Goal: Task Accomplishment & Management: Complete application form

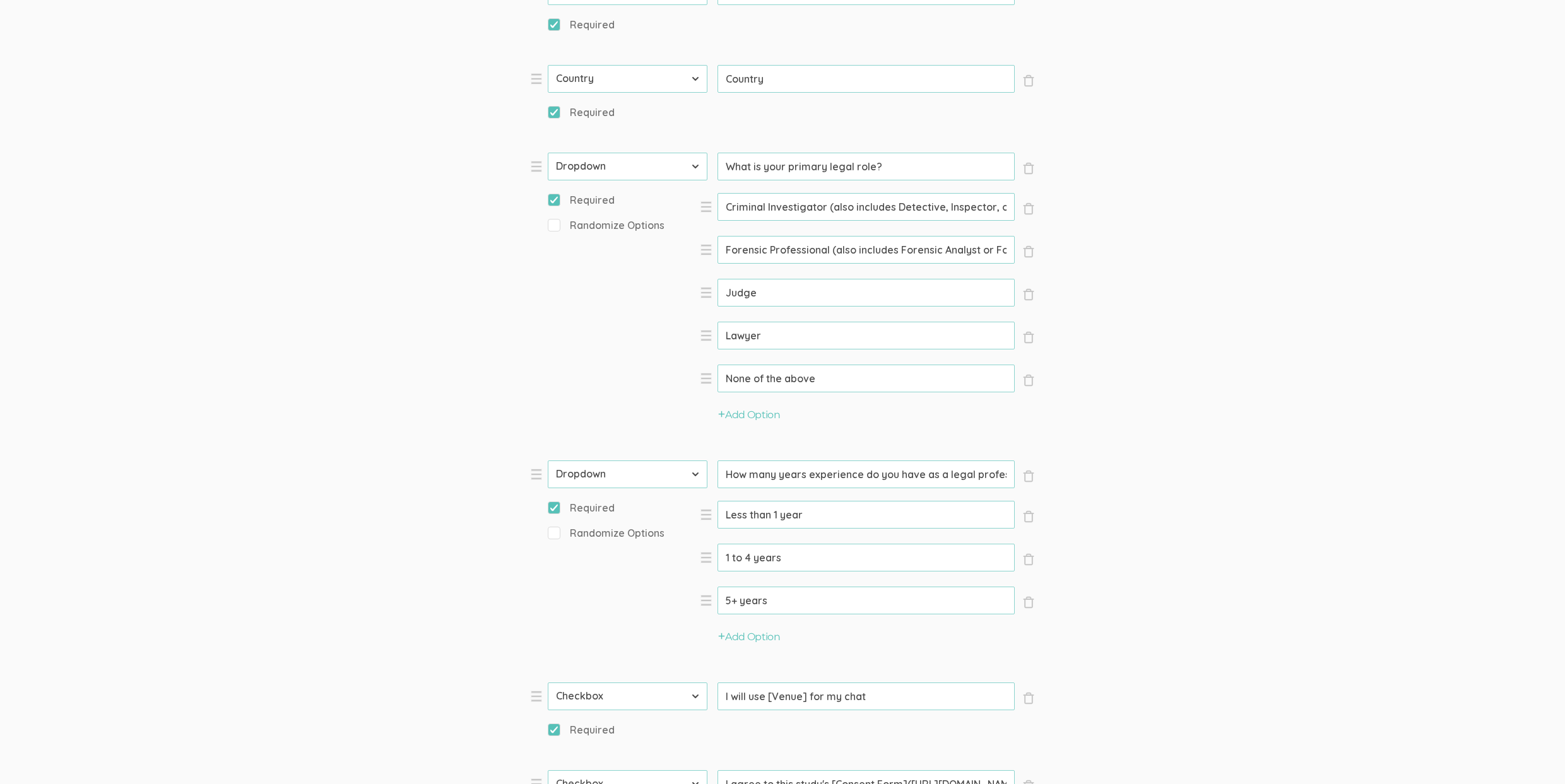
scroll to position [0, 32]
drag, startPoint x: 923, startPoint y: 474, endPoint x: 1035, endPoint y: 476, distance: 112.0
click at [1035, 476] on div "Questions × Close Type First Name Last Name Email Phone Number LinkedIn Profile…" at bounding box center [782, 190] width 524 height 1363
click at [919, 181] on input "How many years experience do you have as a legal professional?" at bounding box center [866, 166] width 297 height 27
click at [785, 165] on input "What is your primary legal role?" at bounding box center [866, 166] width 297 height 27
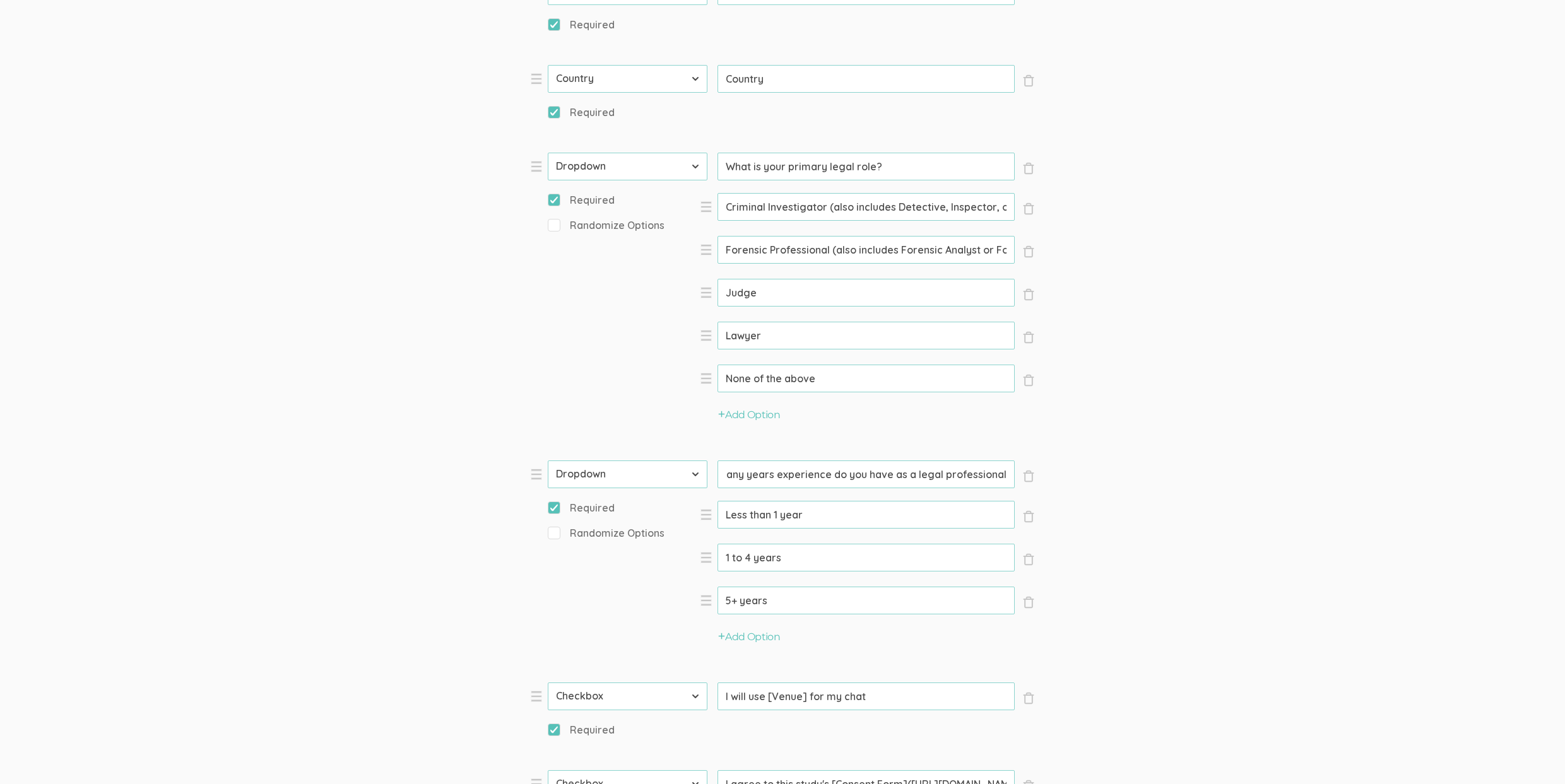
scroll to position [0, 0]
click at [785, 165] on input "What is your primary legal role?" at bounding box center [866, 166] width 297 height 27
paste input "In your professional experience, past or present, what primary legal role did y…"
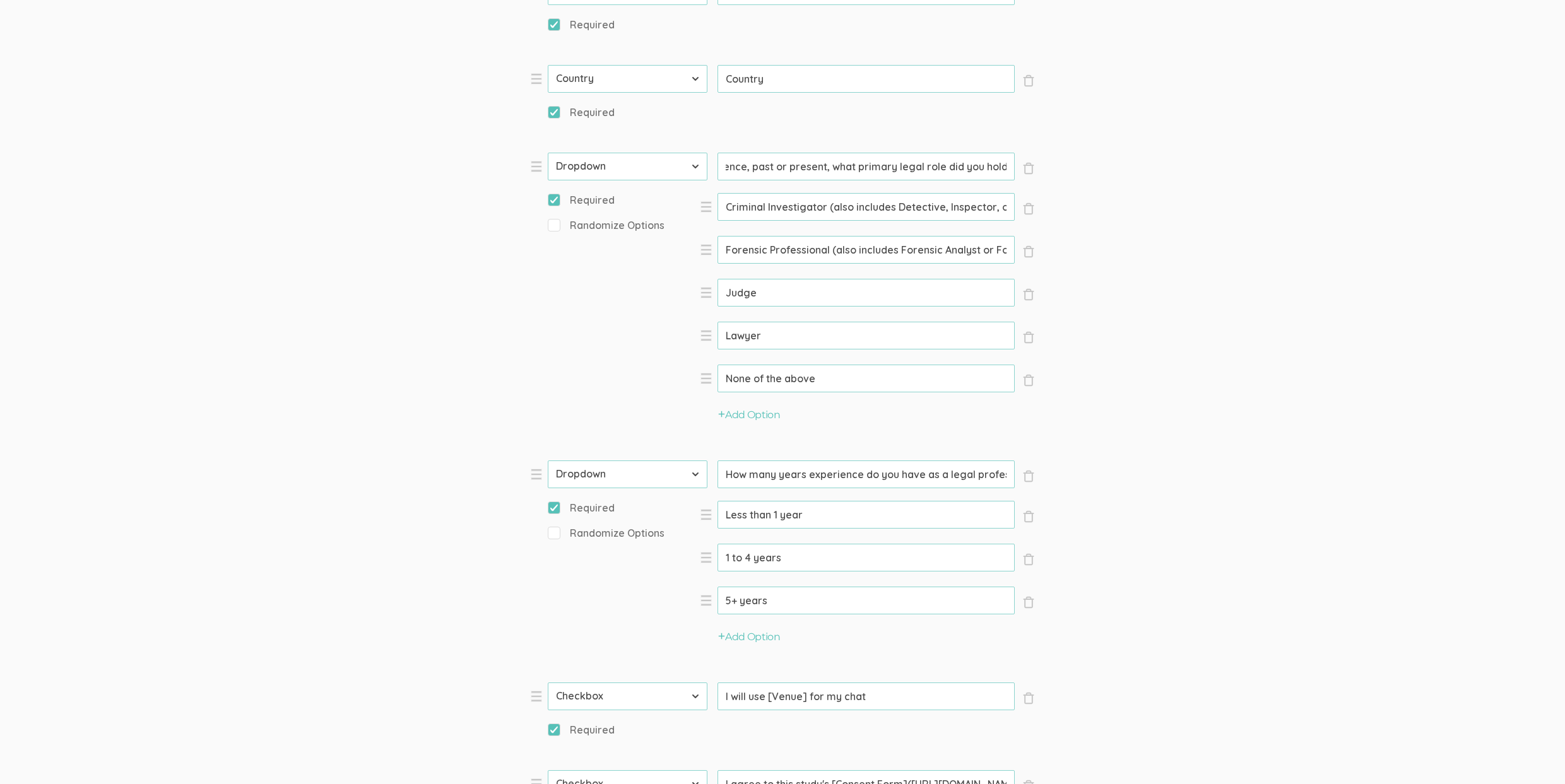
type input "In your professional experience, past or present, what primary legal role did y…"
click at [894, 207] on input "Criminal Investigator (also includes Detective, Inspector, or Investigator)" at bounding box center [866, 207] width 297 height 27
type input "Criminal Investigator (also includes Agent, Detective, Inspector, or Investigat…"
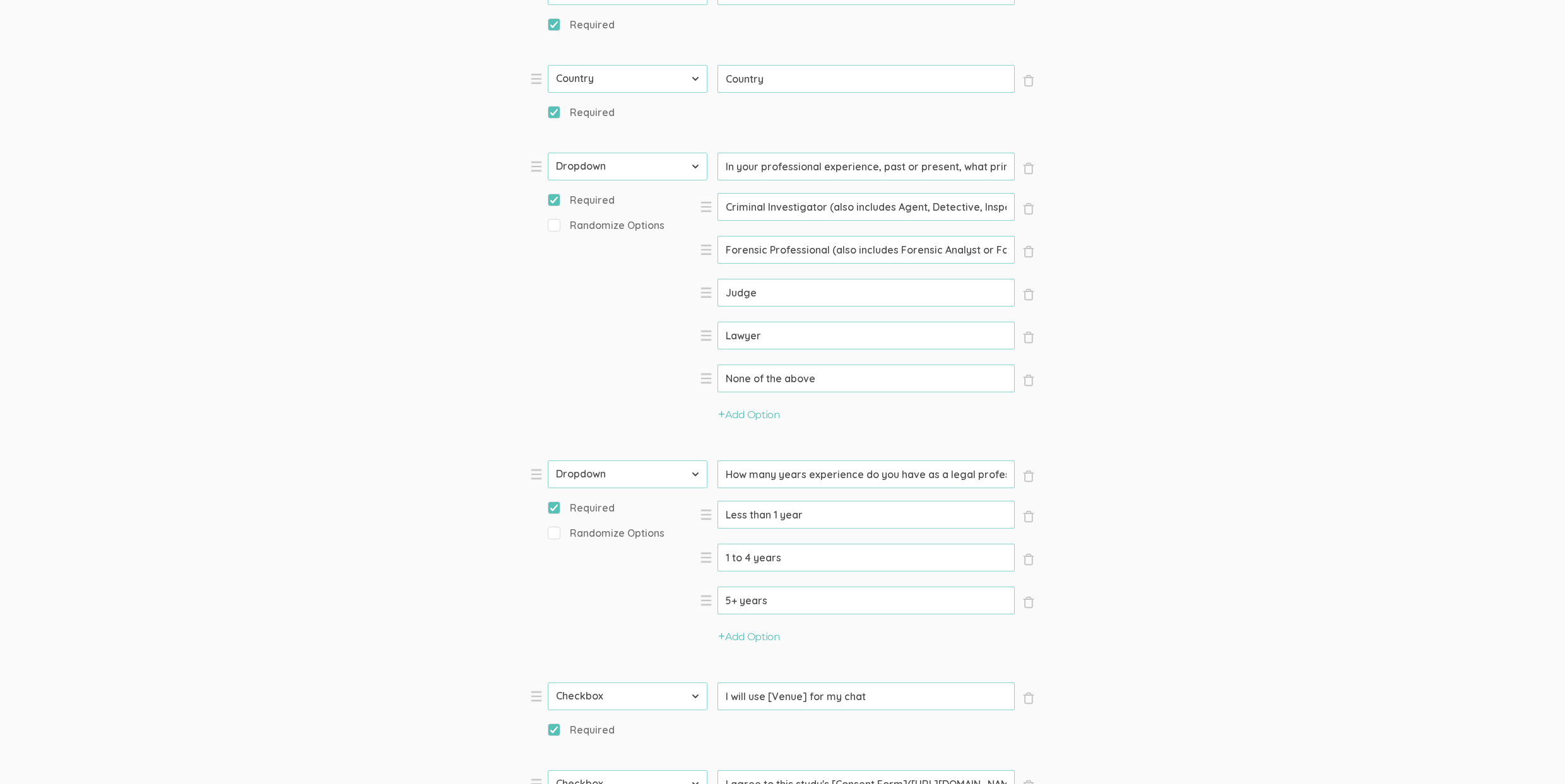
drag, startPoint x: 943, startPoint y: 248, endPoint x: 980, endPoint y: 262, distance: 39.6
click at [943, 221] on input "Forensic Professional (also includes Forensic Analyst or Forensic Examiner)" at bounding box center [866, 207] width 297 height 27
click at [1329, 430] on form "Question text can be formatted using Markdown syntax. Enabled Title [Incentive …" at bounding box center [782, 274] width 1565 height 1850
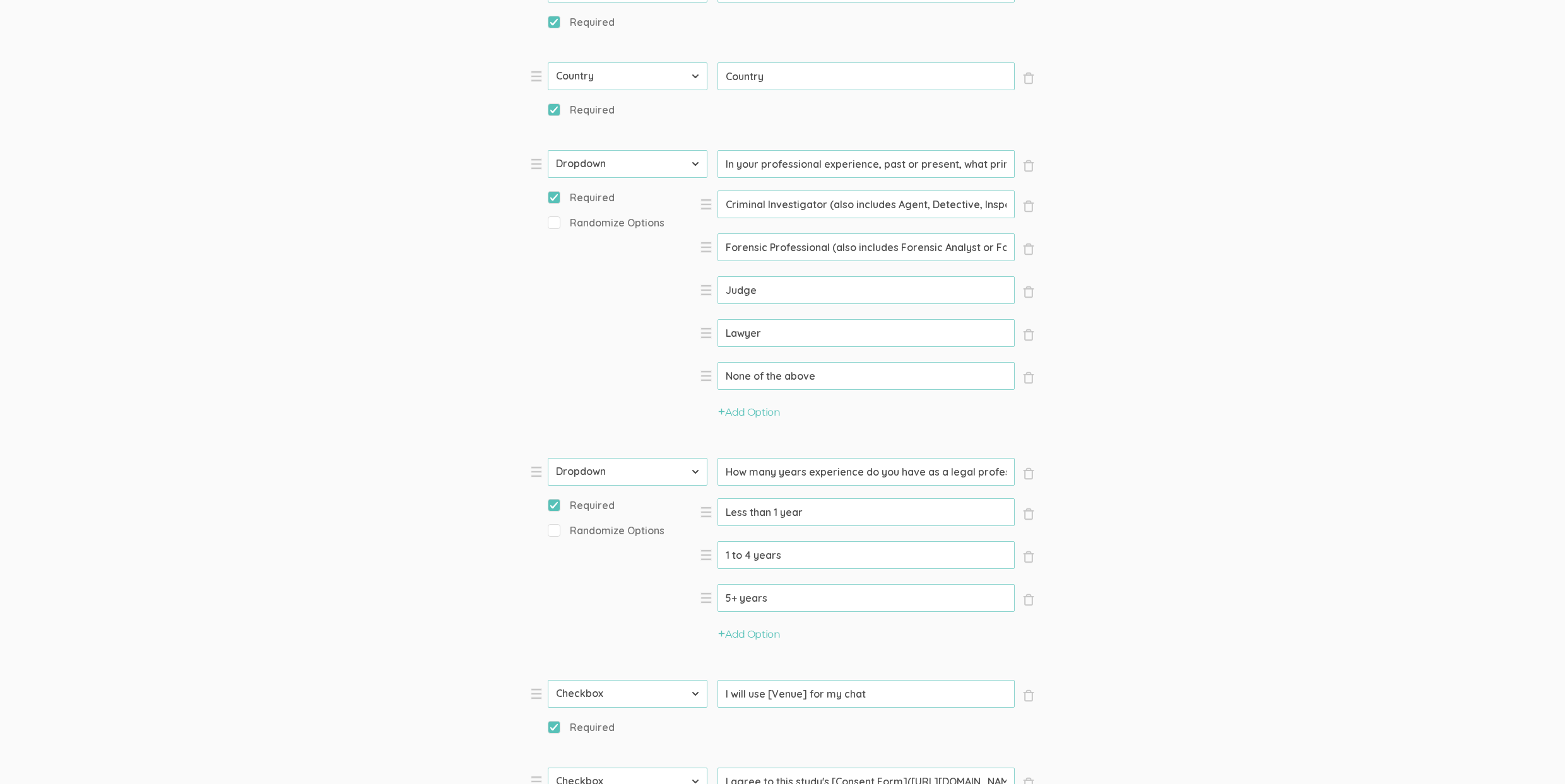
click at [910, 168] on input "In your professional experience, past or present, what primary legal role did y…" at bounding box center [866, 163] width 297 height 27
click at [1286, 405] on form "Question text can be formatted using Markdown syntax. Enabled Title [Incentive …" at bounding box center [782, 271] width 1565 height 1850
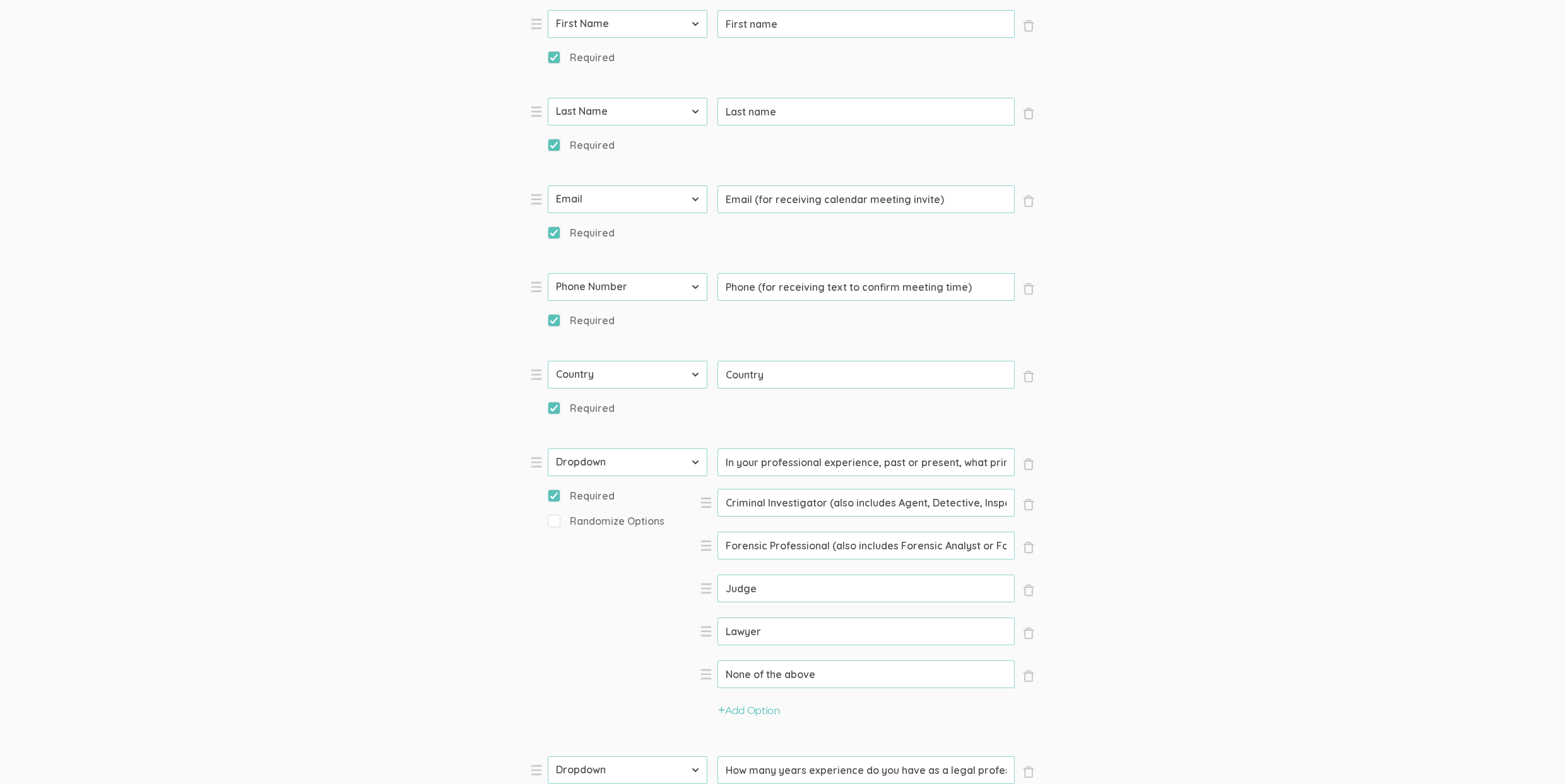
scroll to position [520, 0]
click at [901, 458] on input "In your professional experience, past or present, what primary legal role did y…" at bounding box center [866, 460] width 297 height 27
click at [1335, 418] on form "Question text can be formatted using Markdown syntax. Enabled Title [Incentive …" at bounding box center [782, 567] width 1565 height 1850
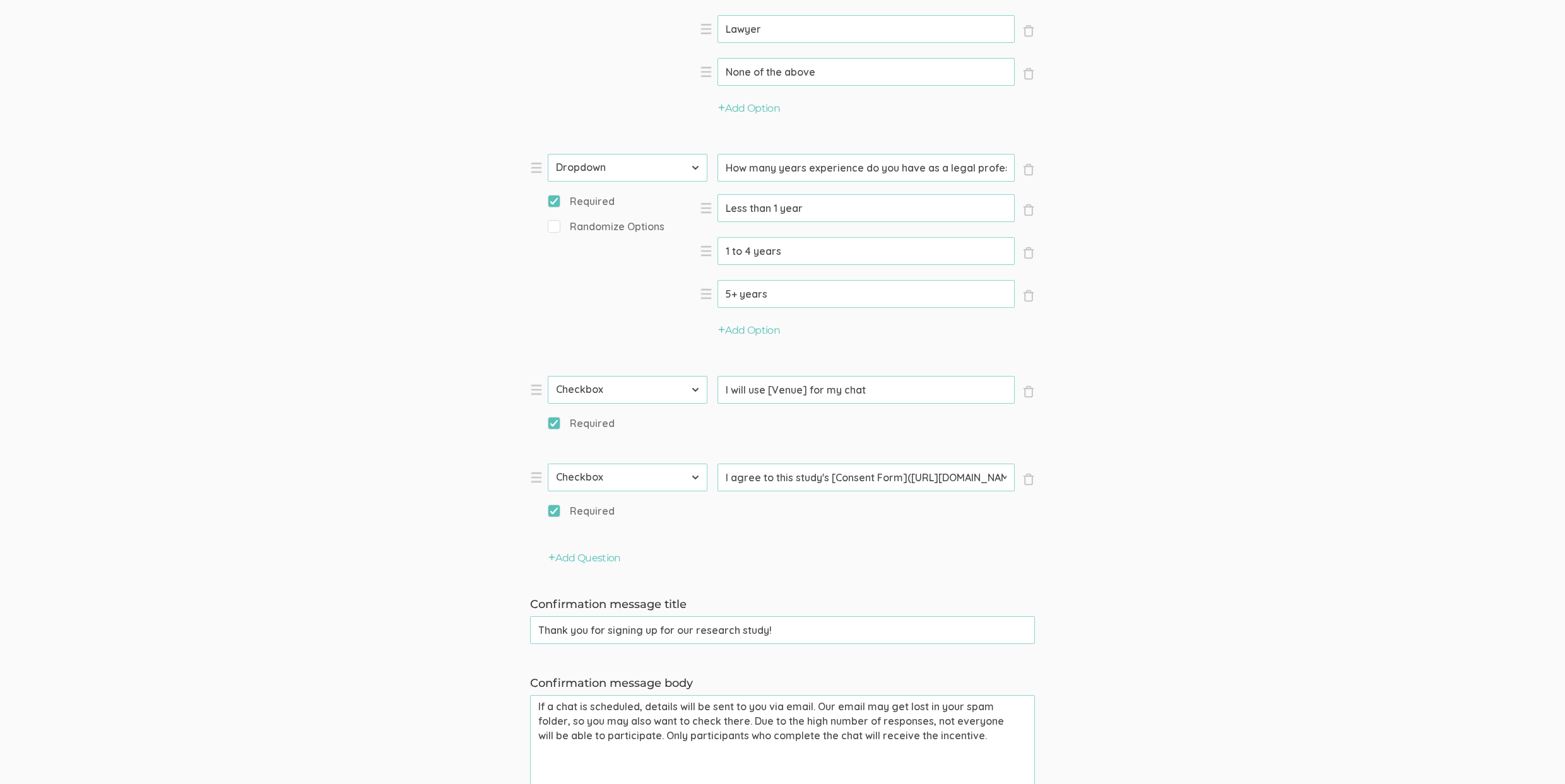
scroll to position [1497, 0]
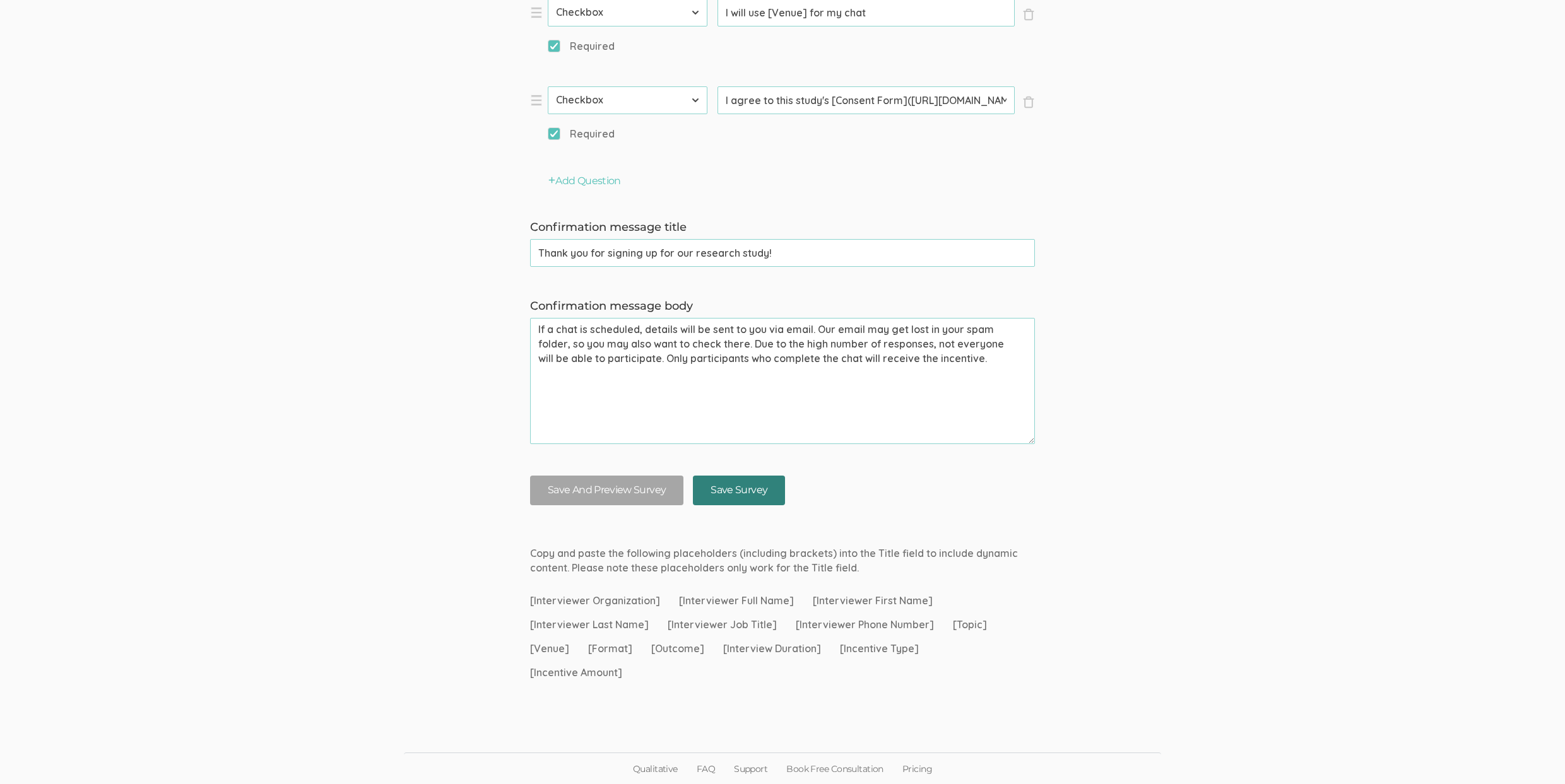
click at [743, 487] on input "Save Survey" at bounding box center [739, 490] width 92 height 29
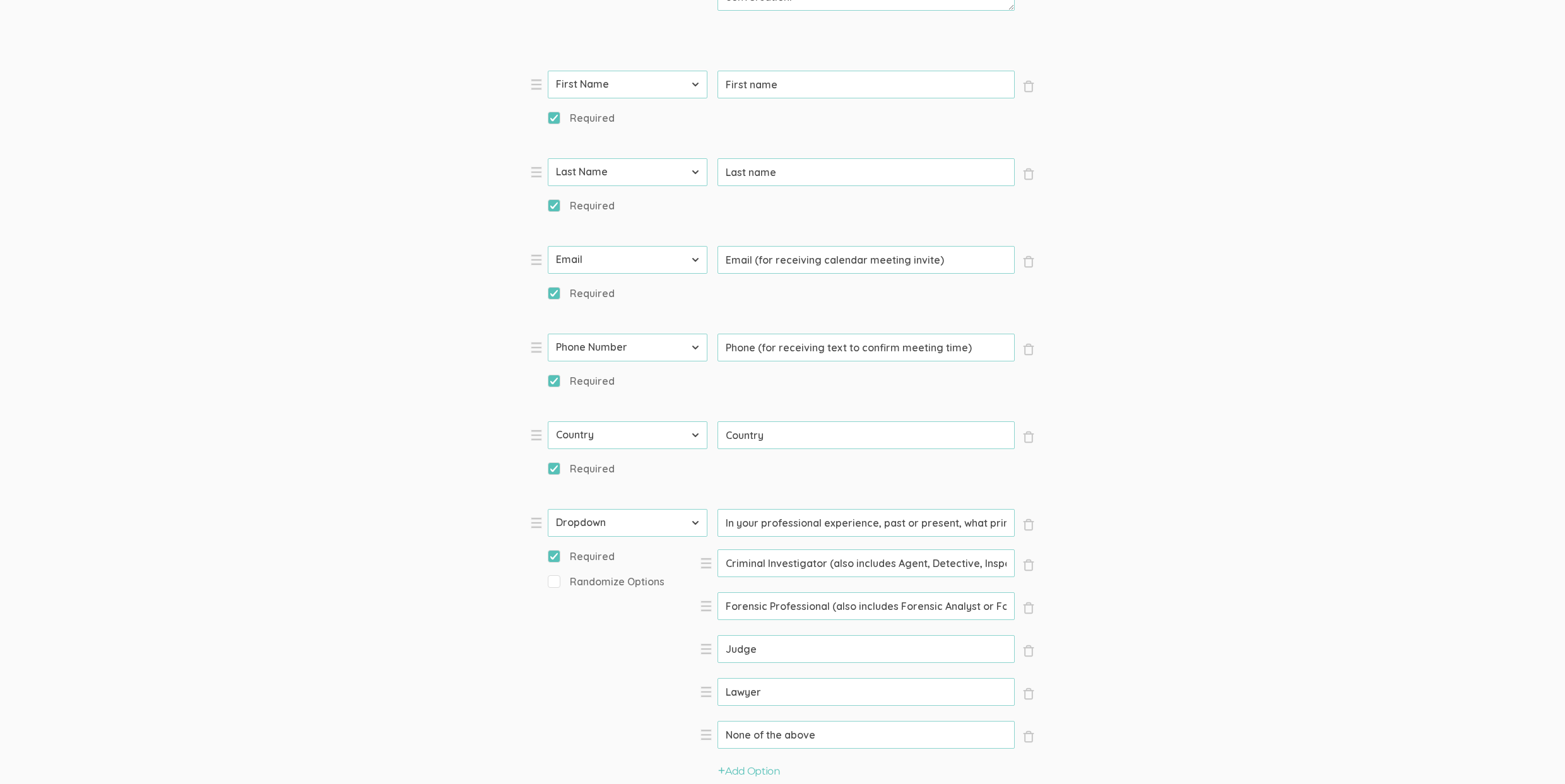
scroll to position [463, 0]
click at [866, 559] on input "Criminal Investigator (also includes Agent, Detective, Inspector, or Investigat…" at bounding box center [866, 557] width 297 height 27
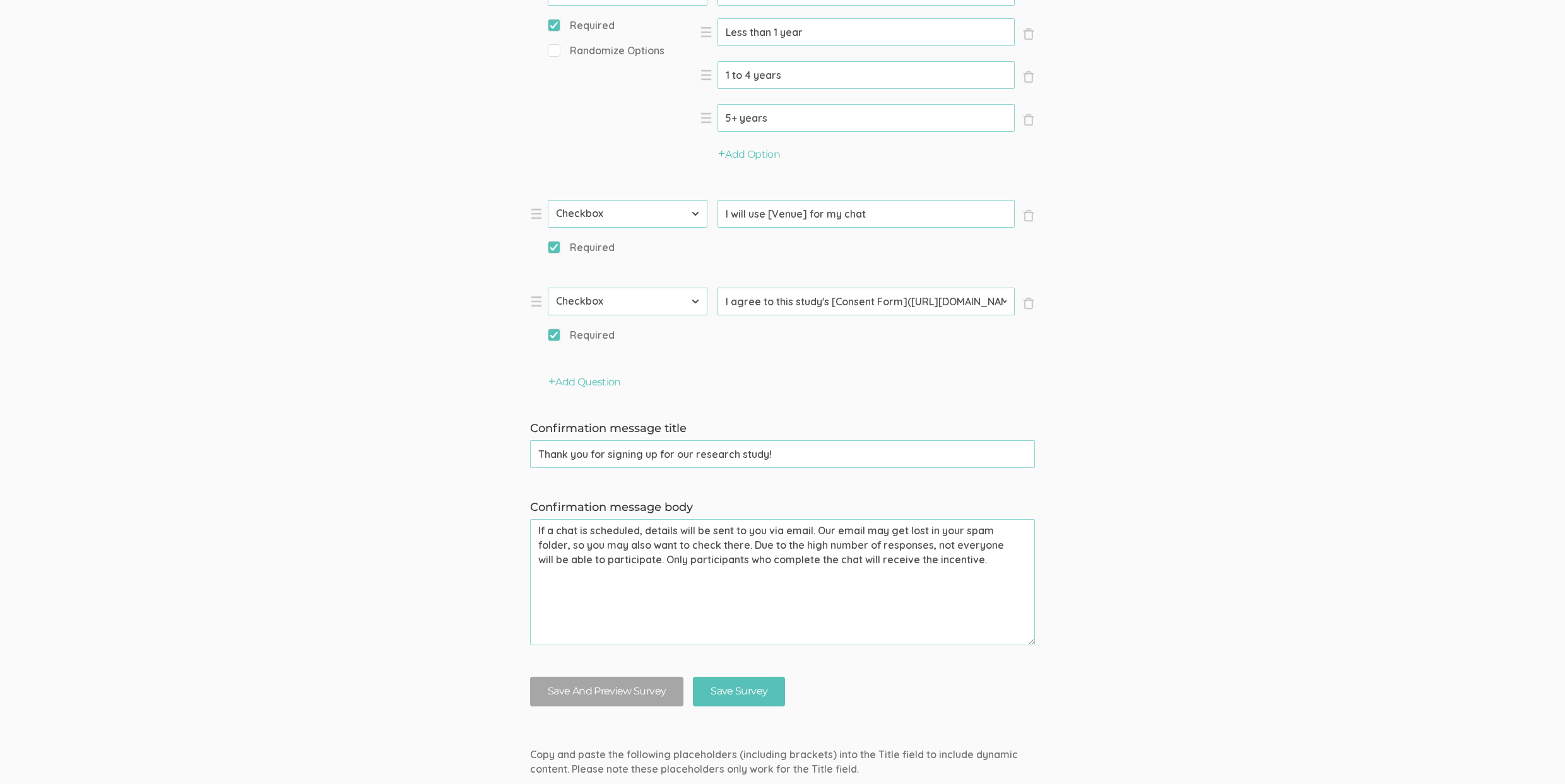
scroll to position [1315, 0]
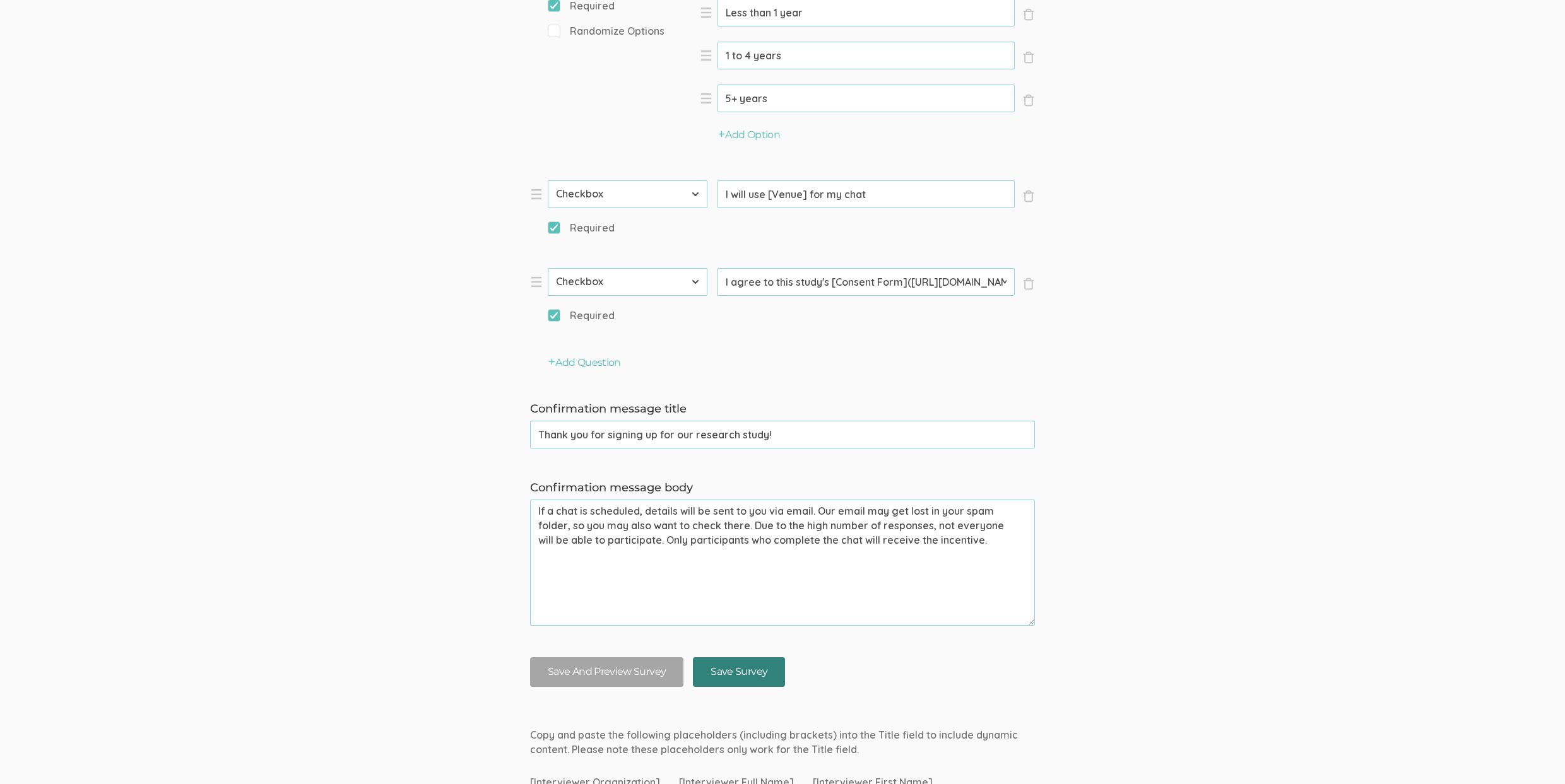
click at [752, 678] on input "Save Survey" at bounding box center [739, 672] width 92 height 29
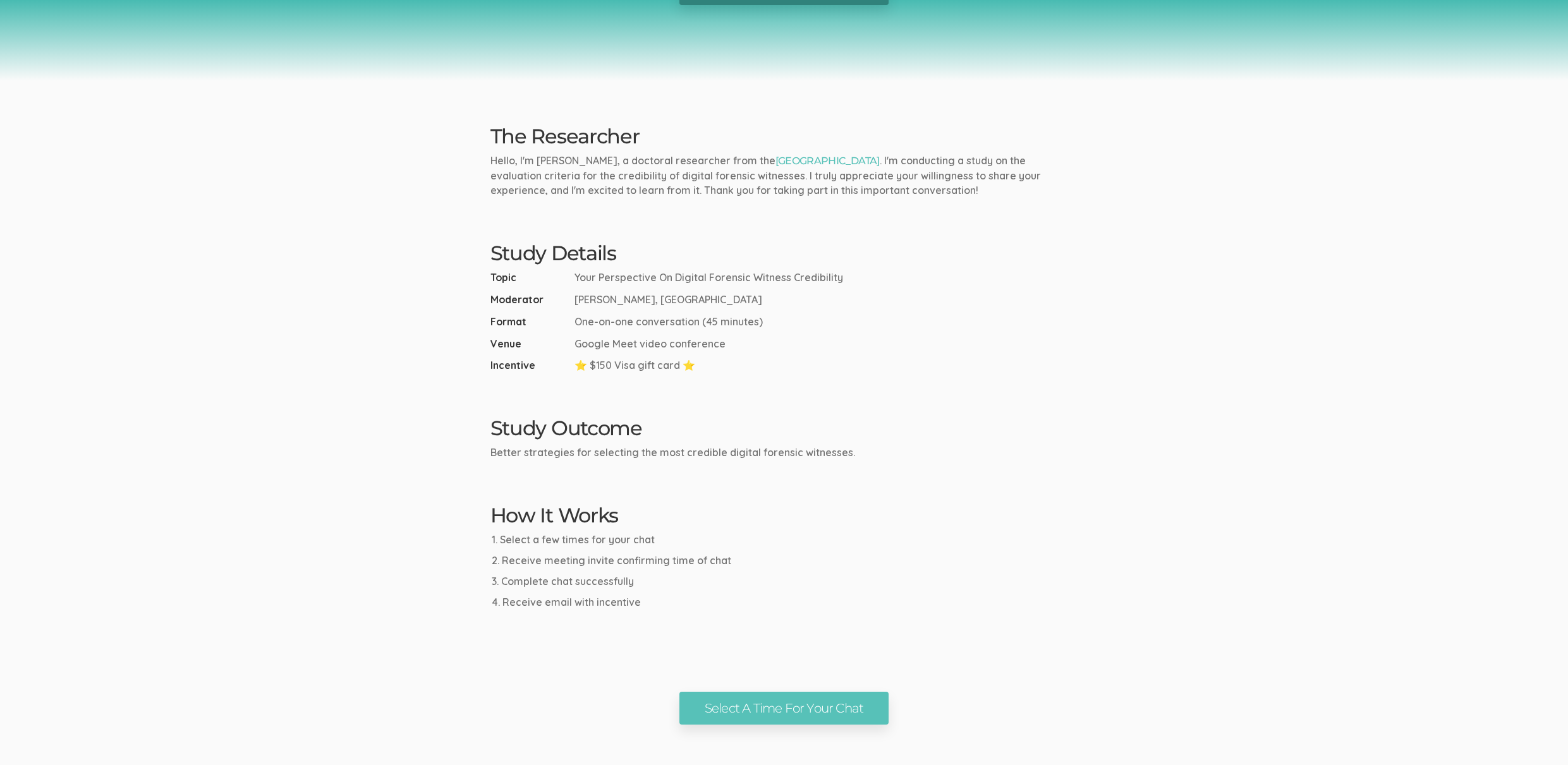
scroll to position [222, 0]
click at [776, 715] on link "Select A Time For Your Chat" at bounding box center [784, 709] width 209 height 33
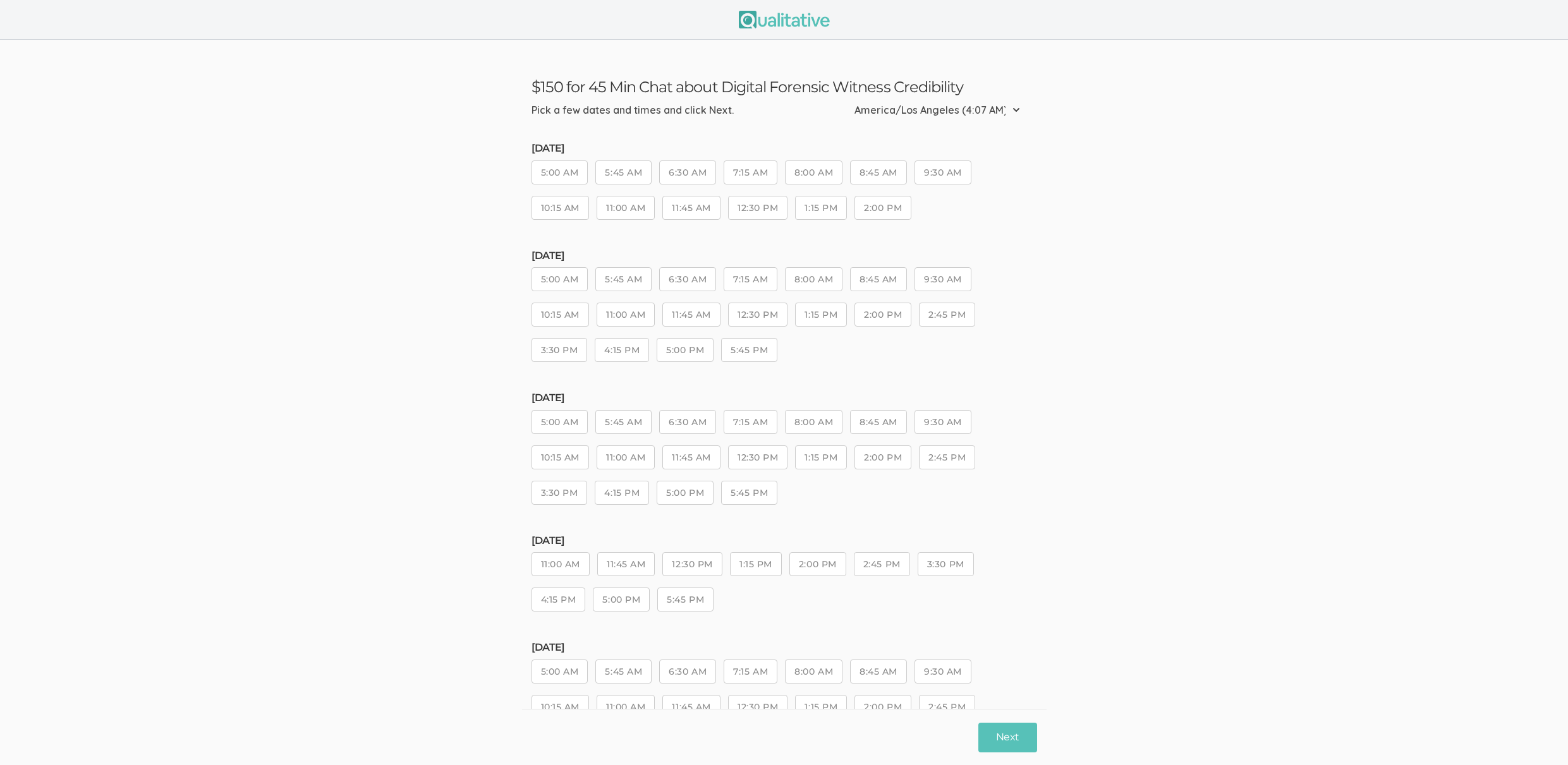
click at [762, 289] on button "7:15 AM" at bounding box center [750, 279] width 54 height 24
click at [842, 286] on button "8:00 AM" at bounding box center [813, 279] width 58 height 24
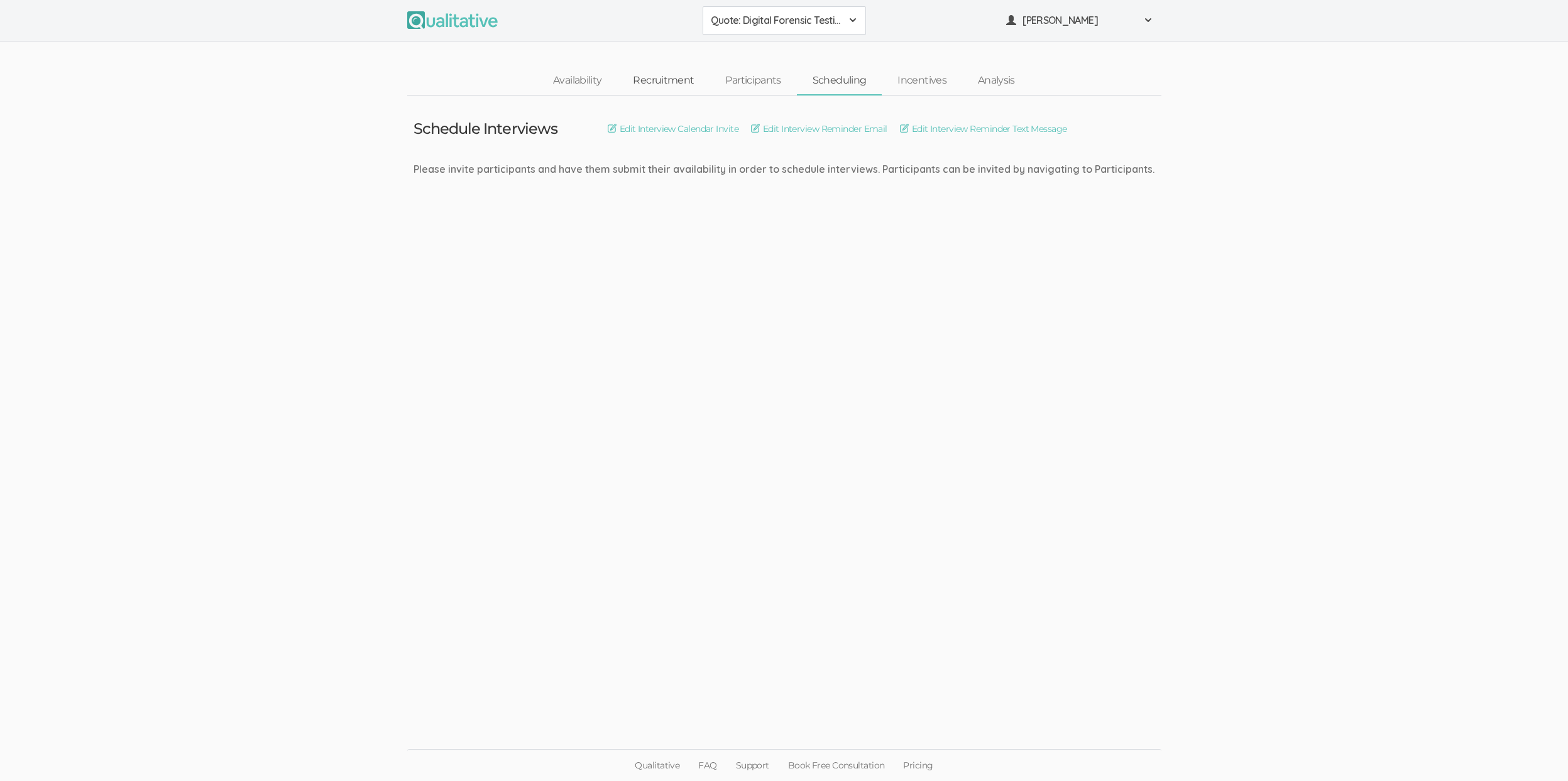
click at [665, 78] on link "Recruitment" at bounding box center [663, 81] width 93 height 27
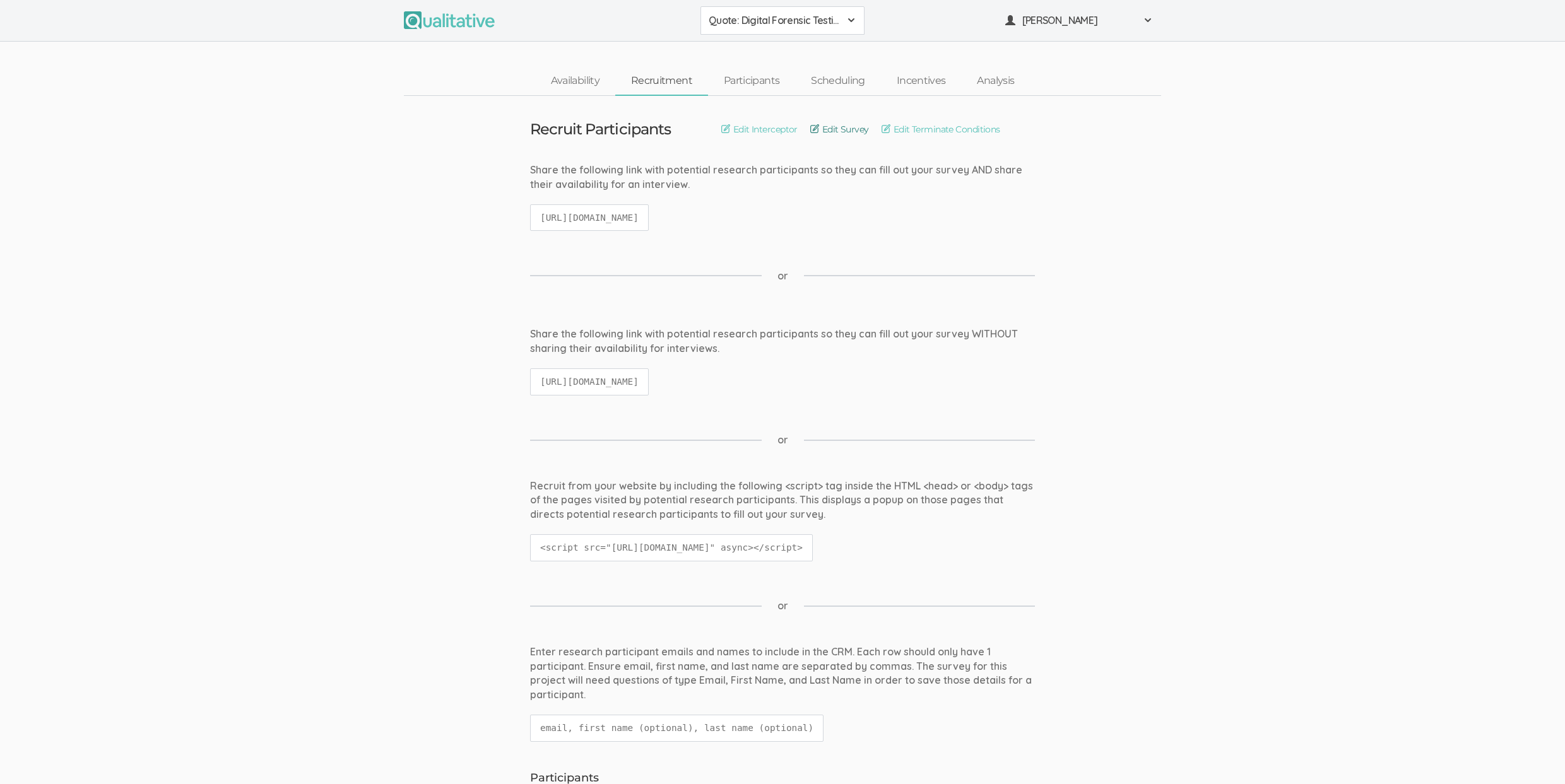
click at [840, 124] on link "Edit Survey" at bounding box center [840, 129] width 59 height 14
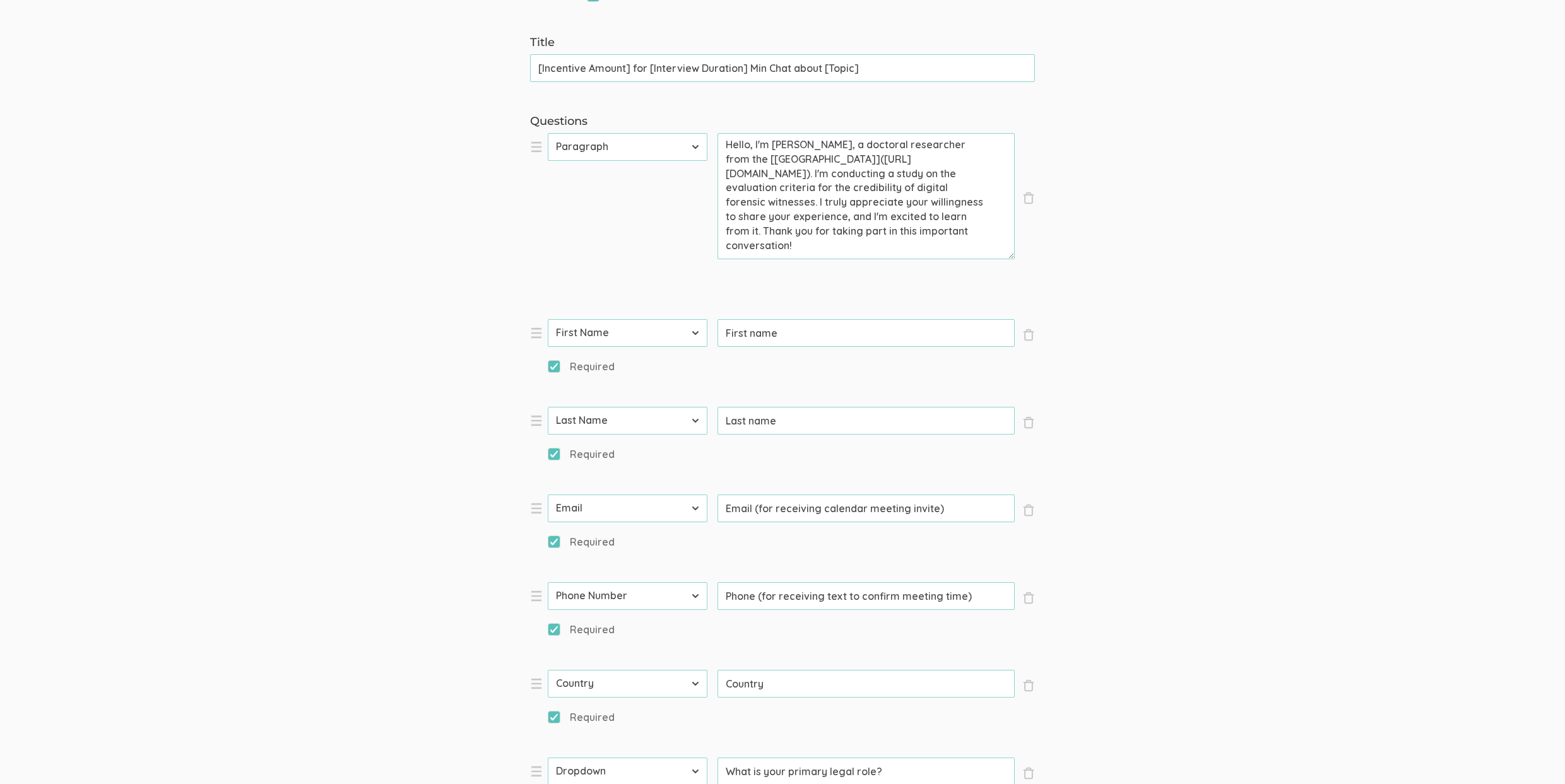
scroll to position [842, 0]
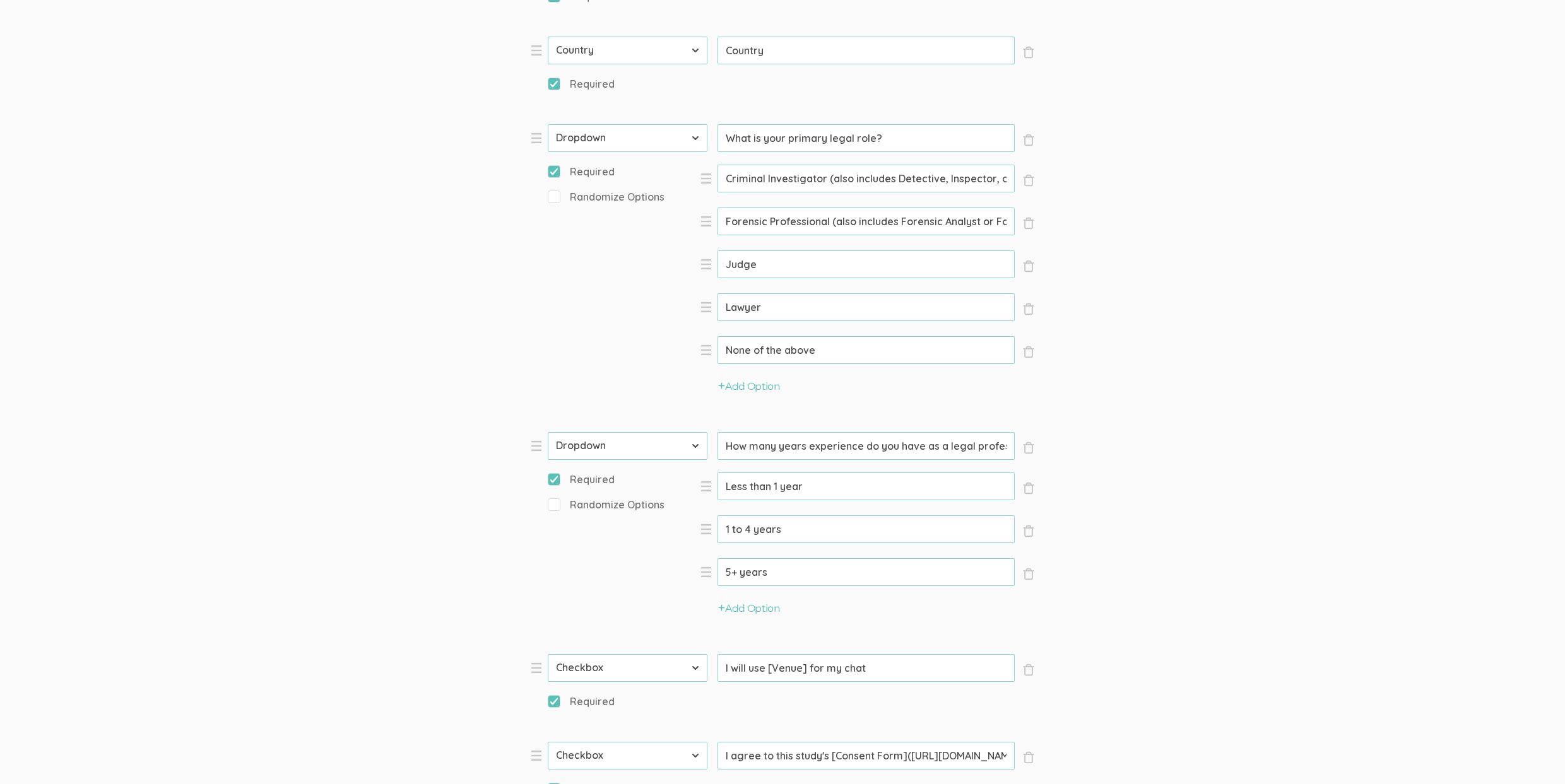
paste input "In your professional experience, past or present, what primary legal role did y…"
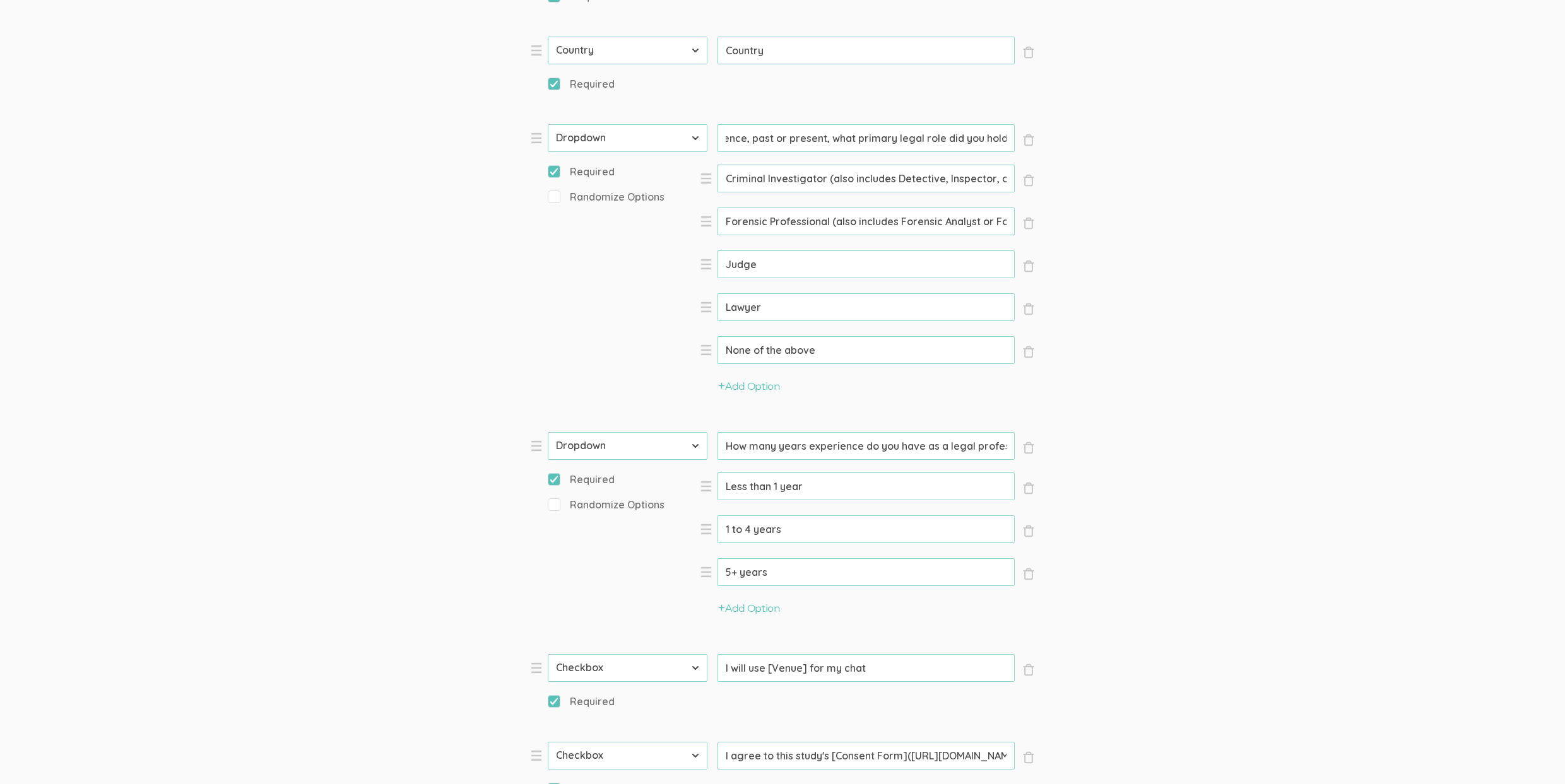
type input "In your professional experience, past or present, what primary legal role did y…"
click at [887, 181] on input "Criminal Investigator (also includes Detective, Inspector, or Investigator)" at bounding box center [866, 178] width 297 height 27
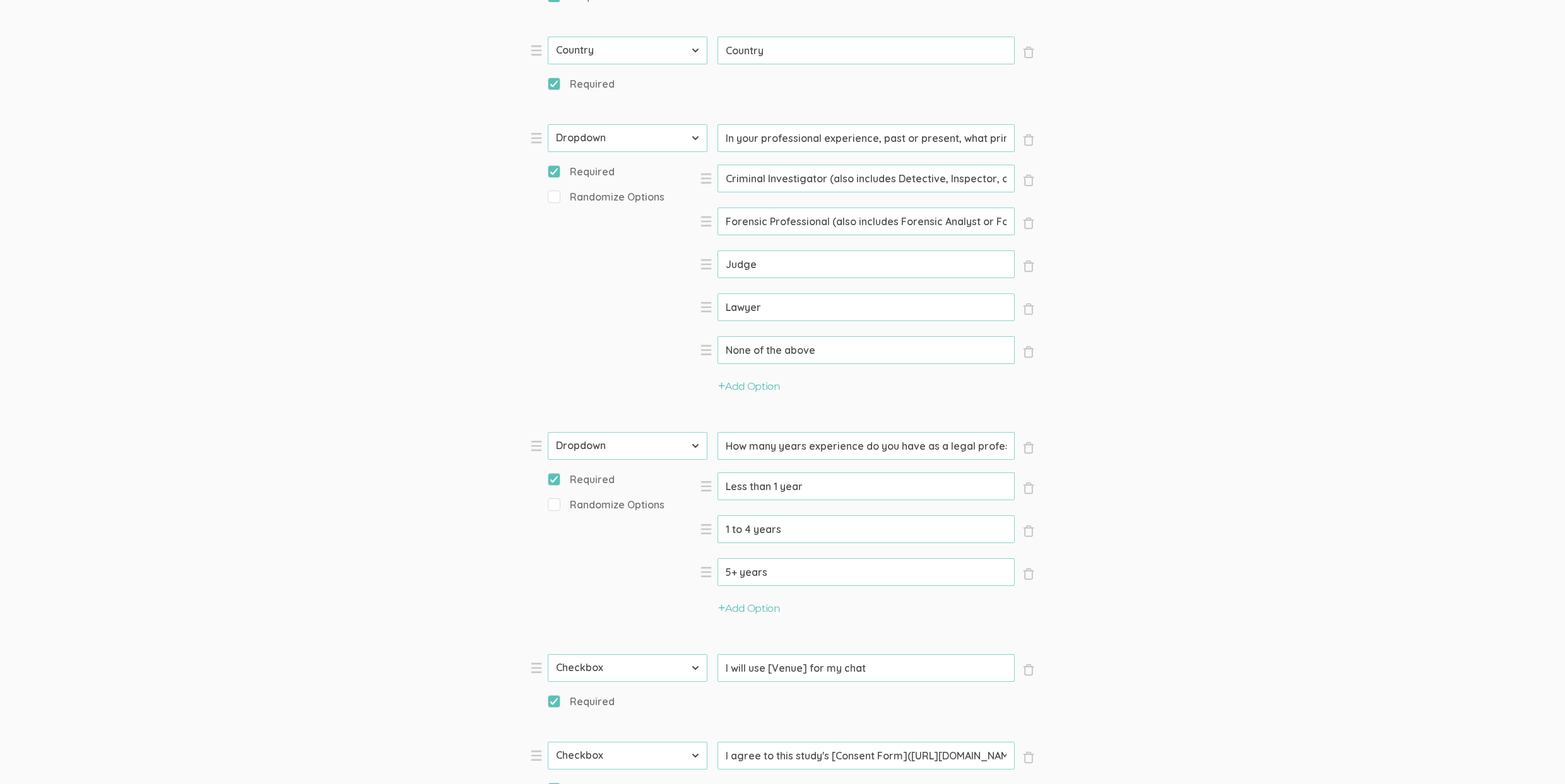
paste input "Agent,"
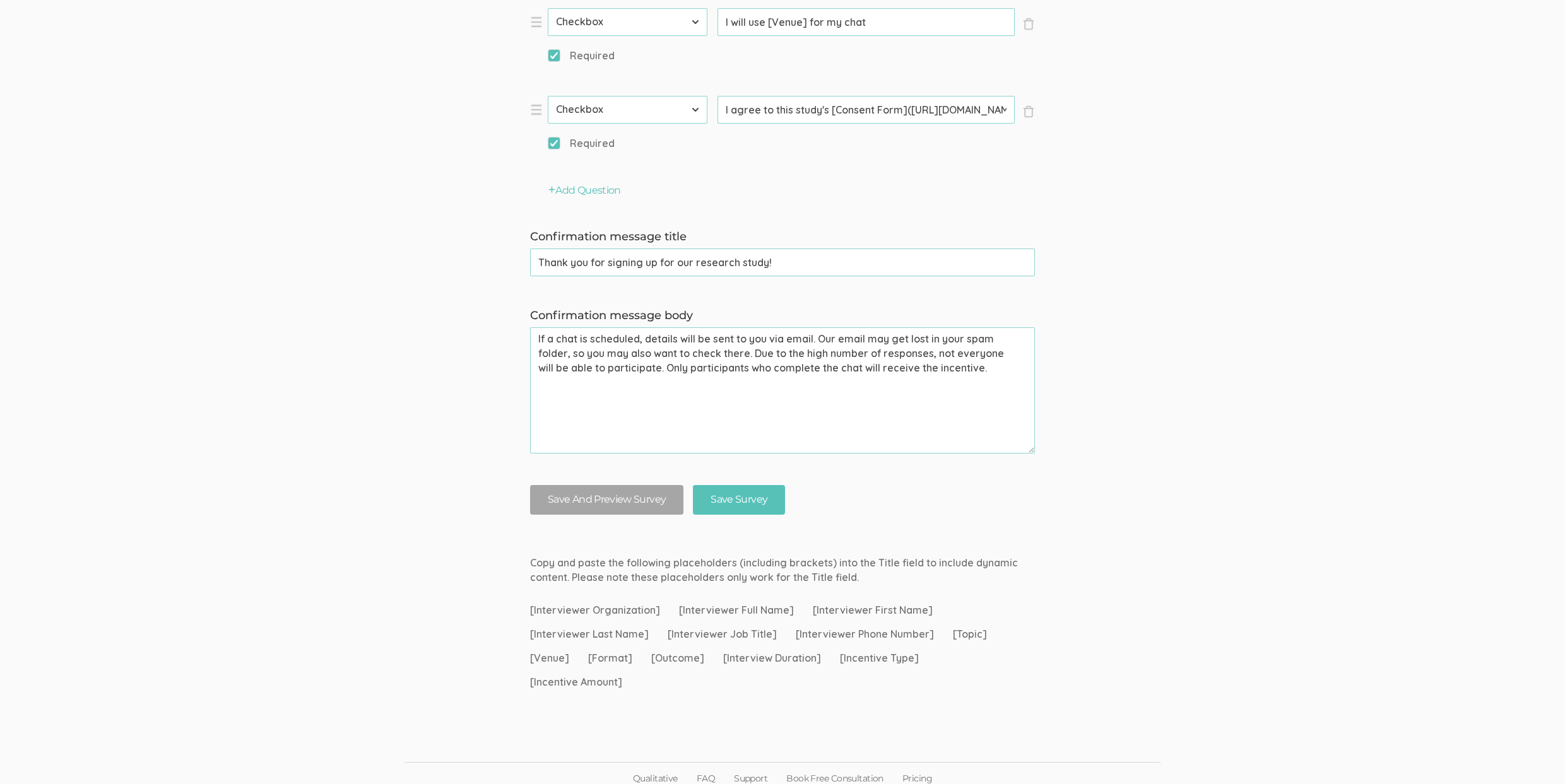
scroll to position [1497, 0]
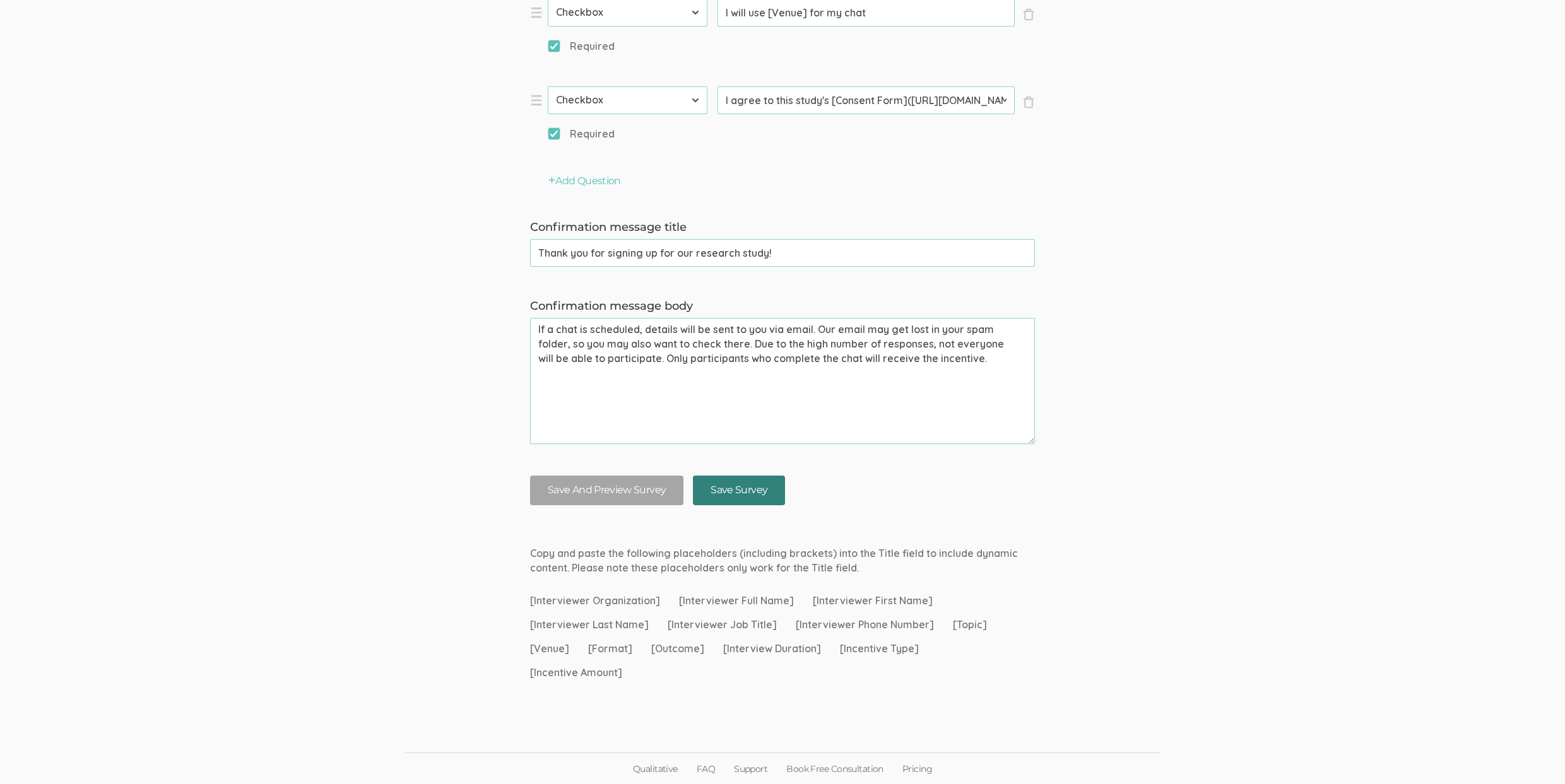
type input "Criminal Investigator (also includes Agent, Detective, Inspector, or Investigat…"
click at [737, 490] on input "Save Survey" at bounding box center [739, 490] width 92 height 29
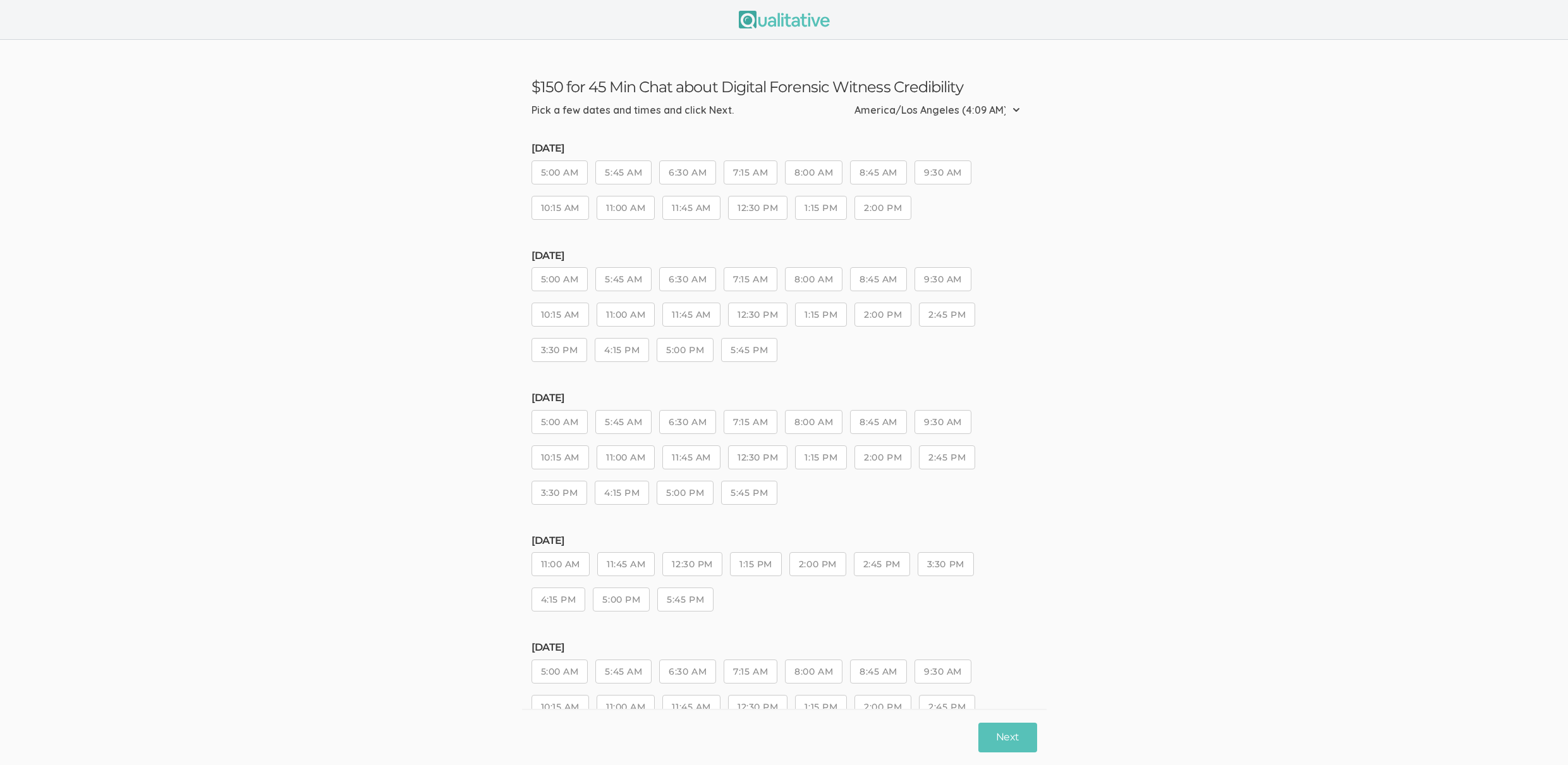
click at [834, 427] on button "8:00 AM" at bounding box center [813, 422] width 58 height 24
click at [1029, 725] on button "Next" at bounding box center [1007, 738] width 58 height 29
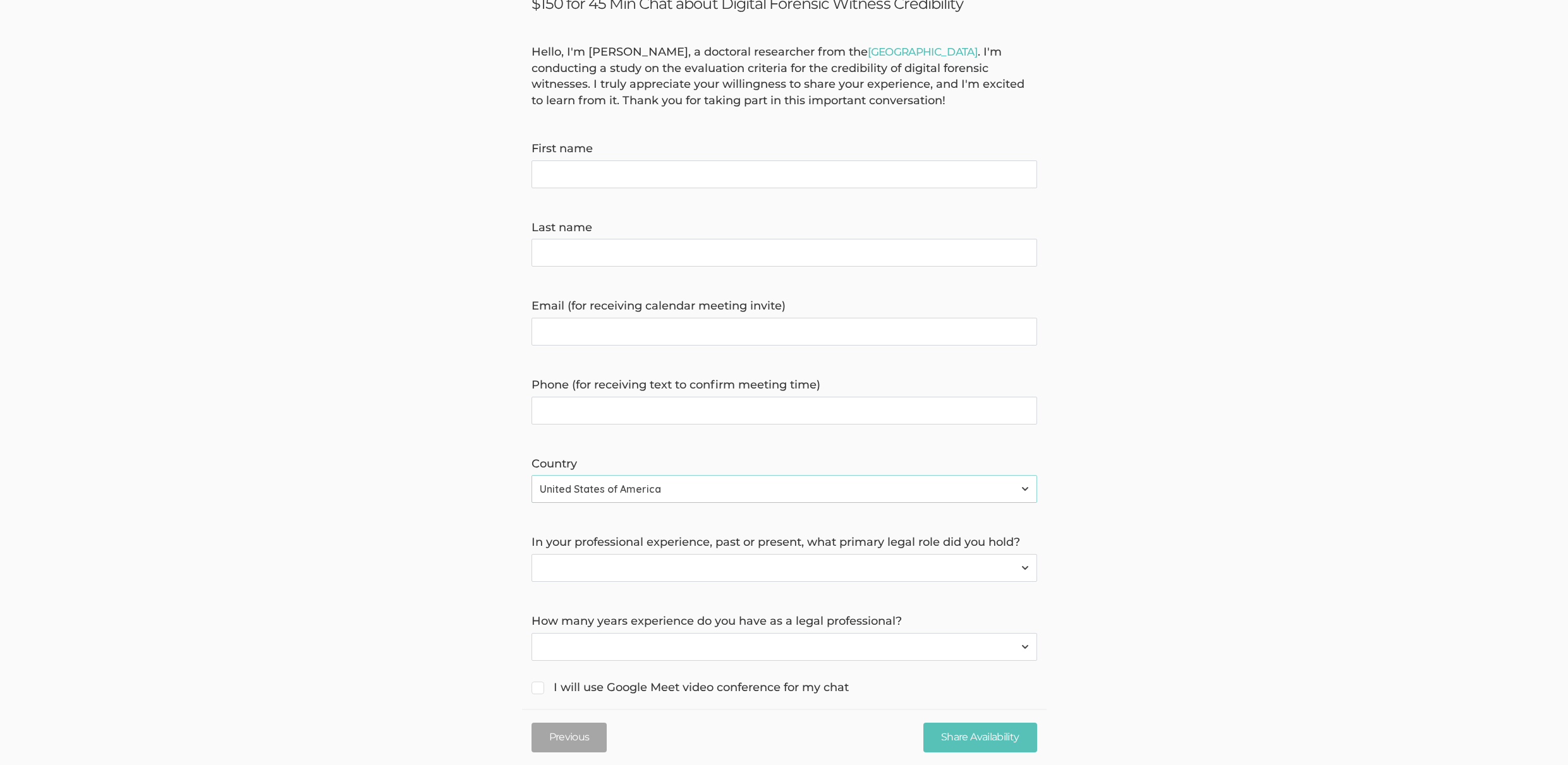
scroll to position [138, 0]
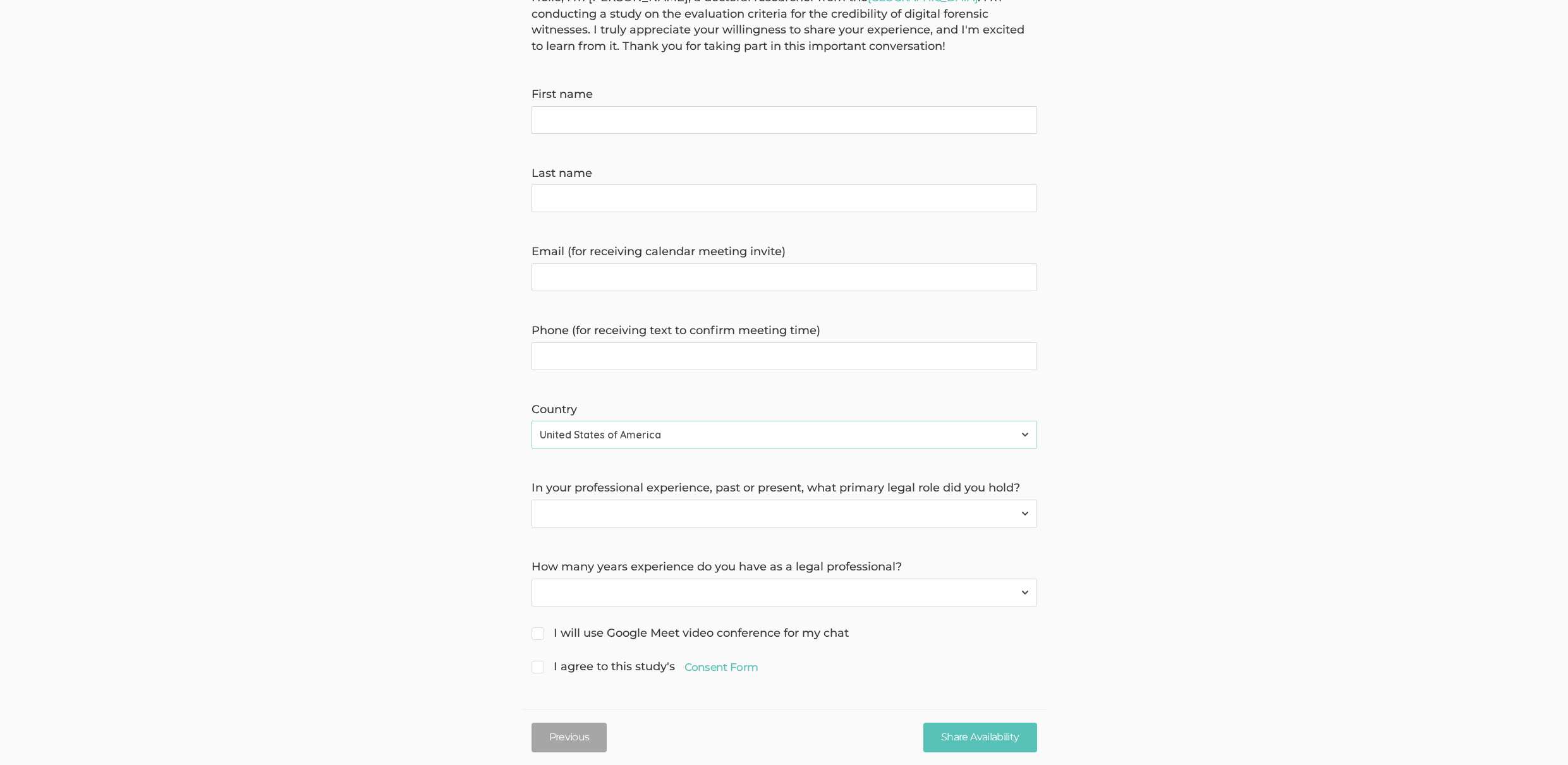
click at [627, 515] on select "Criminal Investigator (also includes Agent, Detective, Inspector, or Investigat…" at bounding box center [784, 513] width 505 height 27
click at [728, 669] on link "Consent Form" at bounding box center [721, 667] width 74 height 15
click at [342, 409] on form "Hello, I'm [PERSON_NAME], a doctoral researcher from the [GEOGRAPHIC_DATA] . I'…" at bounding box center [784, 334] width 1568 height 687
click at [663, 583] on select "Less than 1 year 1 to 4 years 5+ years" at bounding box center [784, 592] width 505 height 27
click at [612, 518] on select "Criminal Investigator (also includes Agent, Detective, Inspector, or Investigat…" at bounding box center [784, 513] width 505 height 27
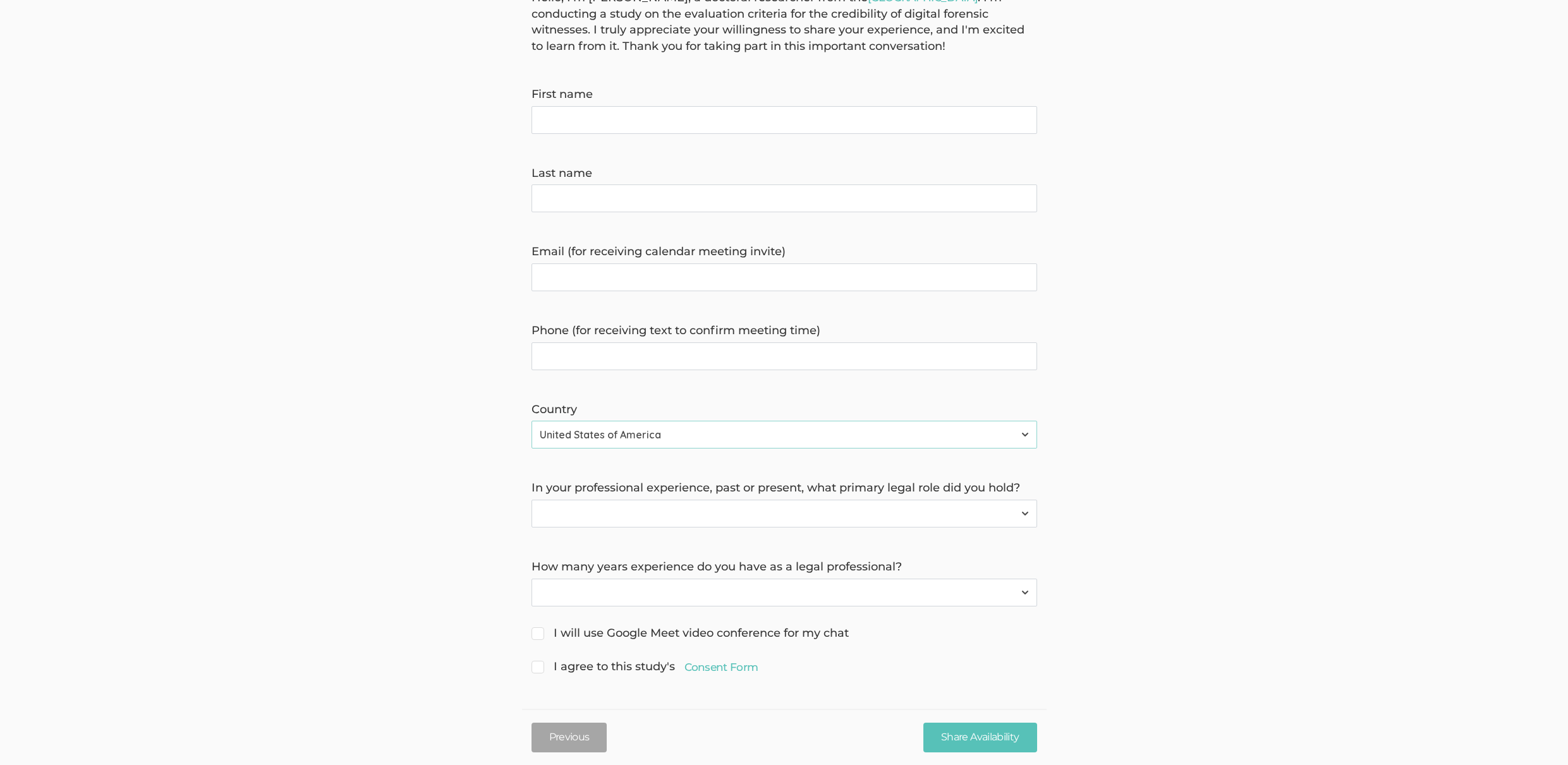
click at [594, 346] on time\) "Phone (for receiving text to confirm meeting time)" at bounding box center [784, 356] width 505 height 27
click at [305, 379] on form "Hello, I'm [PERSON_NAME], a doctoral researcher from the [GEOGRAPHIC_DATA] . I'…" at bounding box center [784, 334] width 1568 height 687
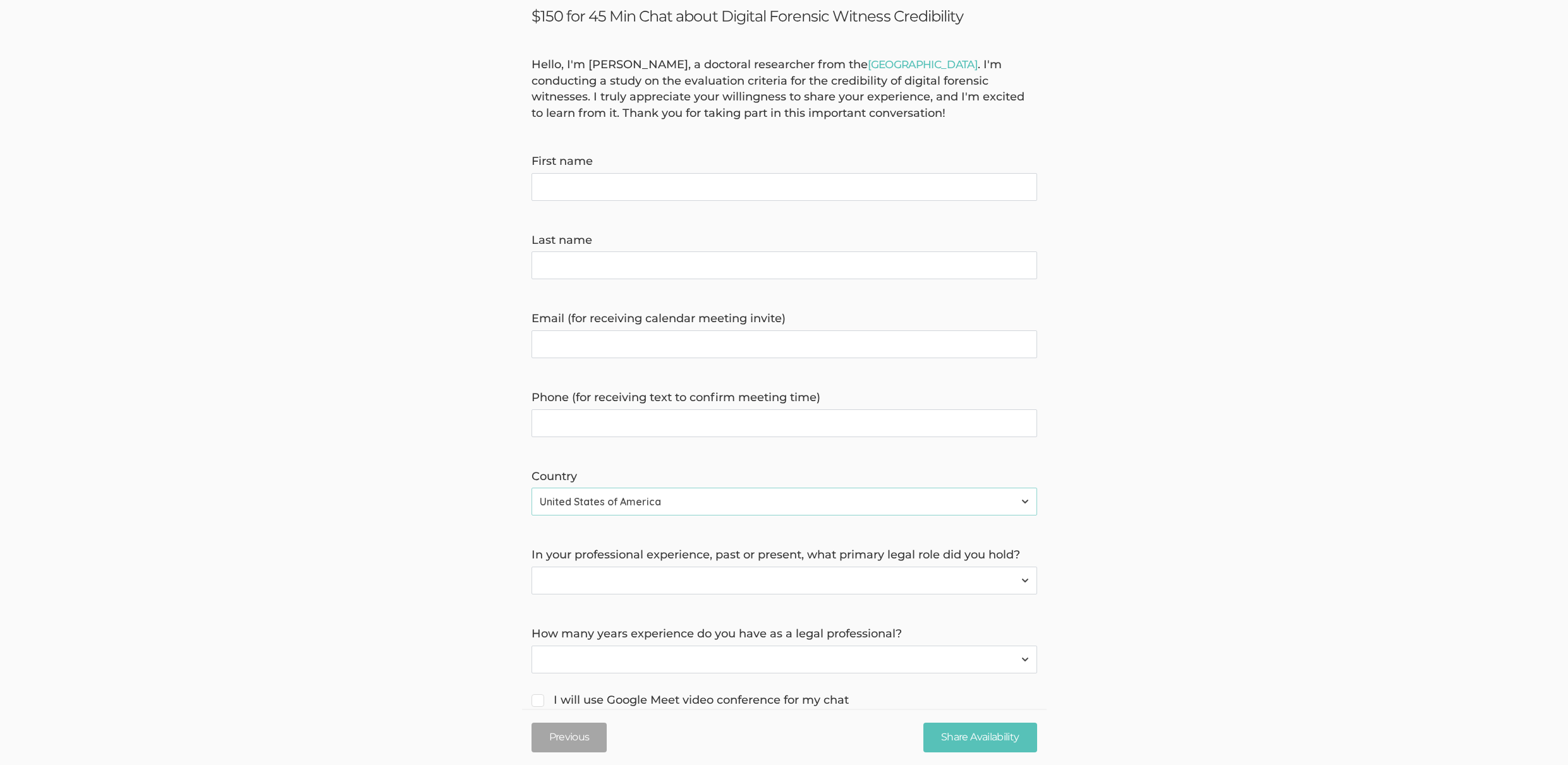
scroll to position [0, 0]
